Goal: Obtain resource: Obtain resource

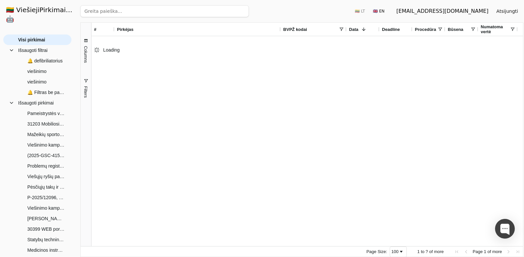
click at [132, 10] on input "search" at bounding box center [164, 11] width 168 height 12
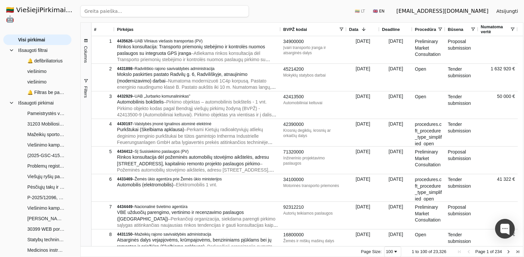
click at [132, 10] on input "search" at bounding box center [164, 11] width 168 height 12
paste input "4416840"
click at [132, 10] on input "4416840" at bounding box center [150, 11] width 140 height 12
type input "4416840"
click button "Ieškoti" at bounding box center [236, 11] width 26 height 12
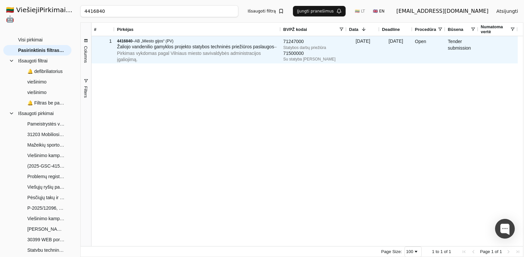
click at [152, 49] on span "Žaliojo vandenilio gamyklos projekto statybos techninės priežiūros paslaugos" at bounding box center [195, 46] width 157 height 5
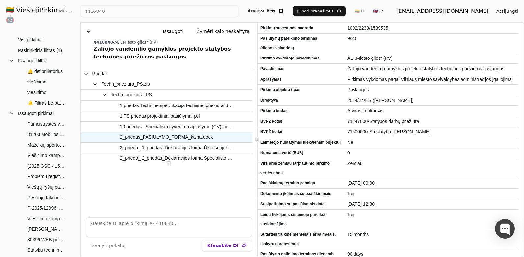
scroll to position [33, 0]
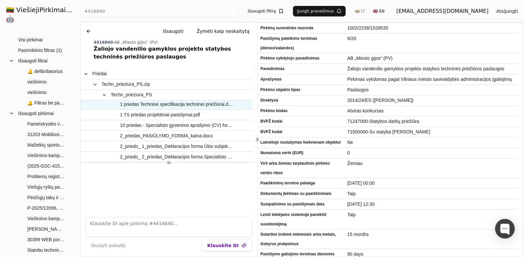
click at [187, 104] on span "1 priedas Techninė specifikacija techninei priežiūrai.docx" at bounding box center [176, 105] width 113 height 10
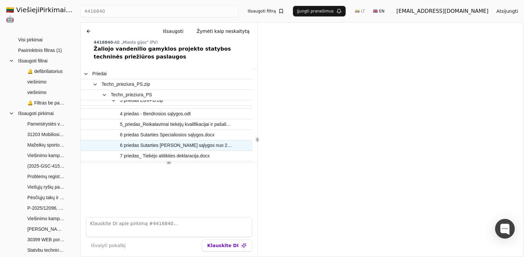
scroll to position [132, 0]
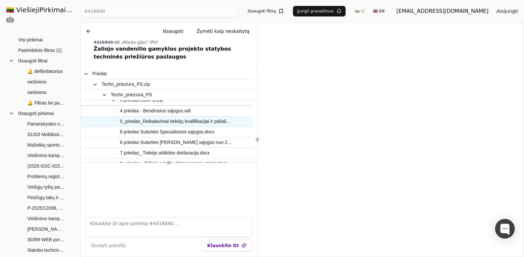
click at [174, 122] on span "5_priedas_Reikalavimai tiekėjų kvalifikacijai ir pašalinimo pagrindai.docx" at bounding box center [176, 122] width 113 height 10
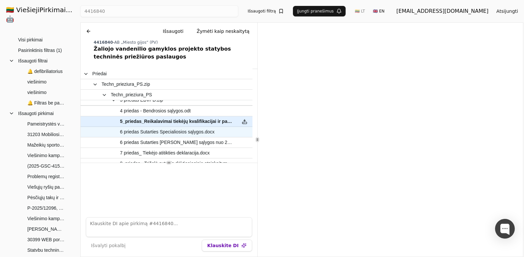
click at [199, 134] on span "6 priedas Sutarties Specialiosios sąlygos.docx" at bounding box center [167, 132] width 94 height 10
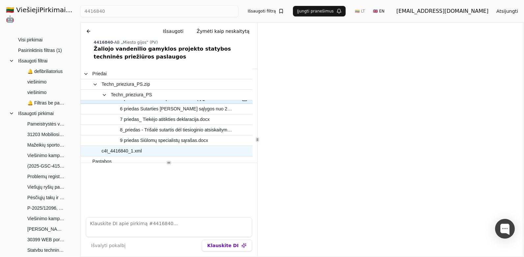
scroll to position [169, 0]
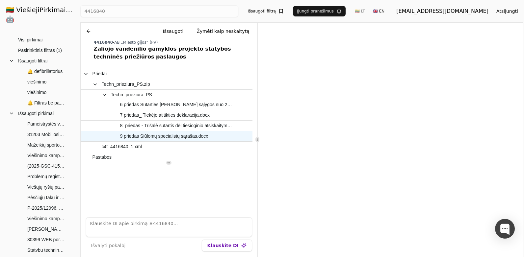
click at [182, 136] on span "9 priedas Siūlomų specialistų sąrašas.docx" at bounding box center [164, 137] width 88 height 10
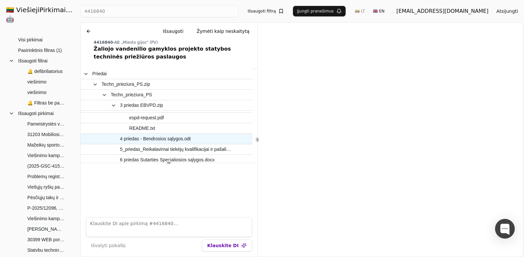
scroll to position [104, 0]
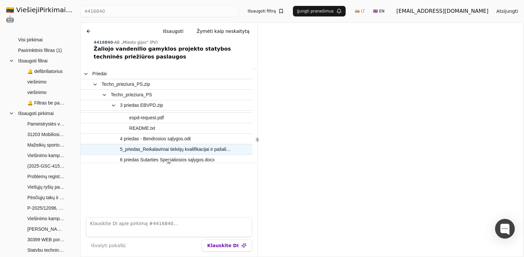
click at [193, 150] on span "5_priedas_Reikalavimai tiekėjų kvalifikacijai ir pašalinimo pagrindai.docx" at bounding box center [176, 150] width 113 height 10
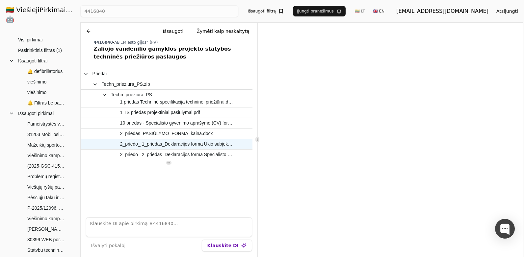
scroll to position [38, 0]
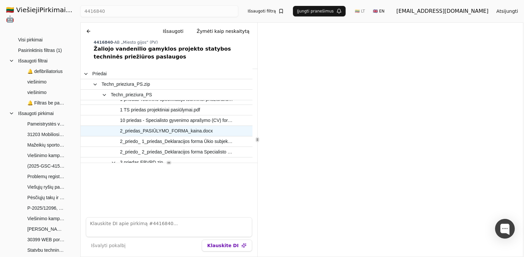
click at [181, 133] on span "2_priedas_PASIŪLYMO_FORMA_kaina.docx" at bounding box center [166, 131] width 93 height 10
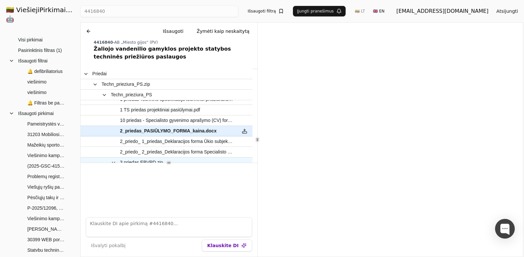
scroll to position [104, 0]
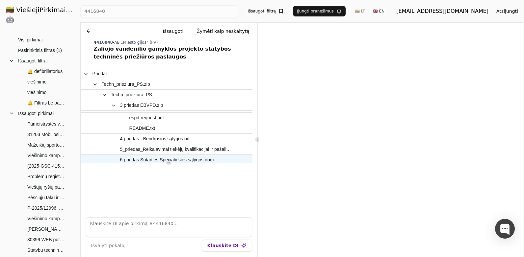
click at [178, 158] on span "6 priedas Sutarties Specialiosios sąlygos.docx" at bounding box center [167, 160] width 94 height 10
